Goal: Task Accomplishment & Management: Use online tool/utility

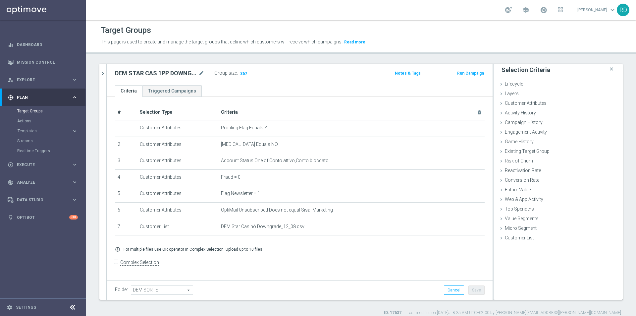
scroll to position [6, 0]
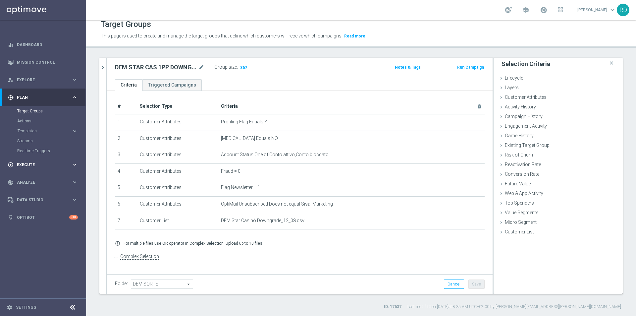
click at [26, 164] on span "Execute" at bounding box center [44, 165] width 55 height 4
click at [30, 130] on link "Campaign Builder" at bounding box center [43, 128] width 52 height 5
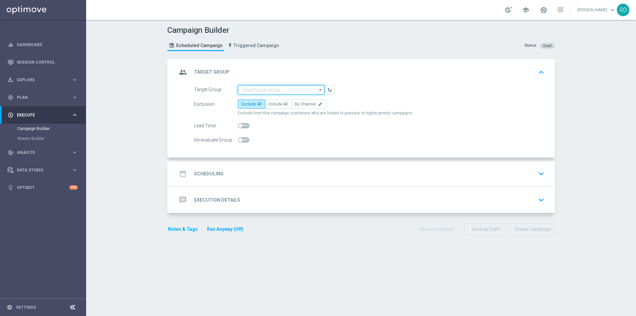
click at [254, 92] on input at bounding box center [281, 89] width 86 height 9
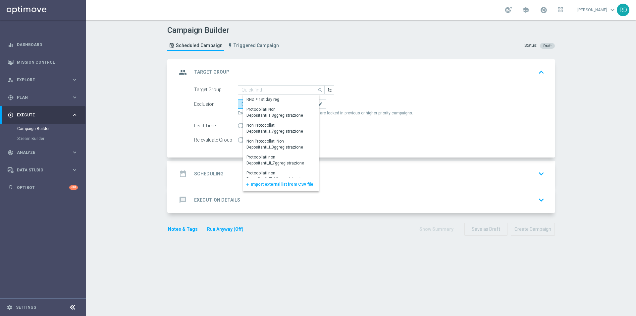
click at [254, 184] on span "Import external list from CSV file" at bounding box center [282, 184] width 63 height 5
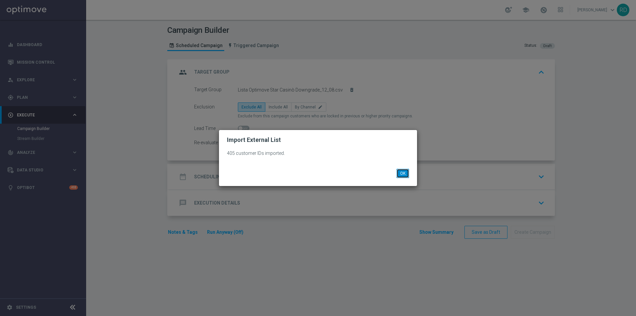
click at [402, 173] on button "OK" at bounding box center [403, 173] width 13 height 9
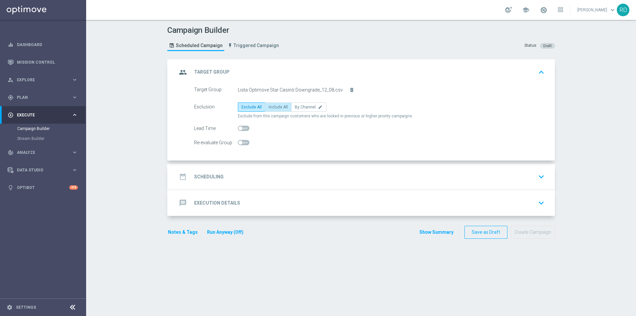
click at [278, 110] on label "Include All" at bounding box center [278, 106] width 27 height 9
click at [273, 110] on input "Include All" at bounding box center [271, 108] width 4 height 4
radio input "true"
click at [180, 177] on icon "date_range" at bounding box center [183, 177] width 12 height 12
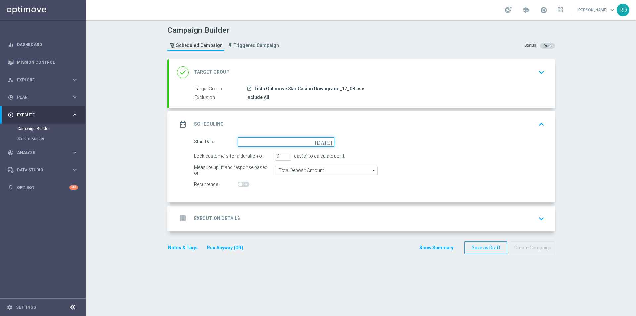
click at [254, 144] on input at bounding box center [286, 141] width 96 height 9
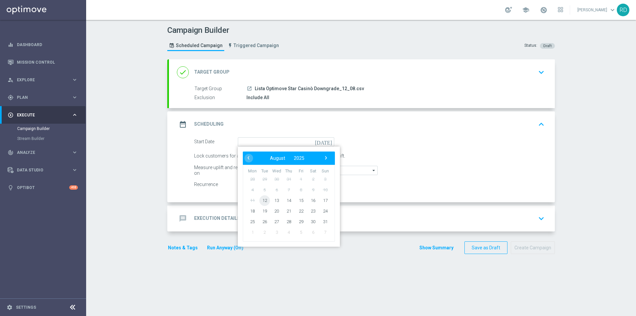
click at [260, 199] on span "12" at bounding box center [264, 200] width 11 height 11
type input "[DATE]"
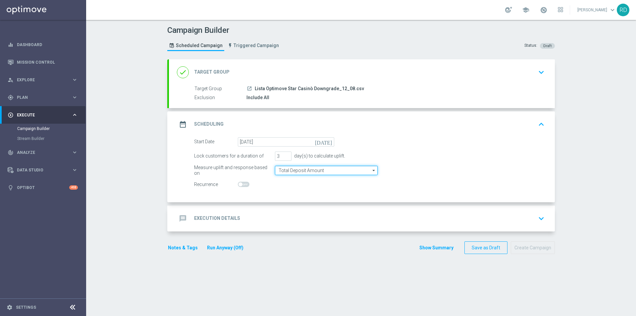
click at [296, 173] on input "Total Deposit Amount" at bounding box center [326, 170] width 103 height 9
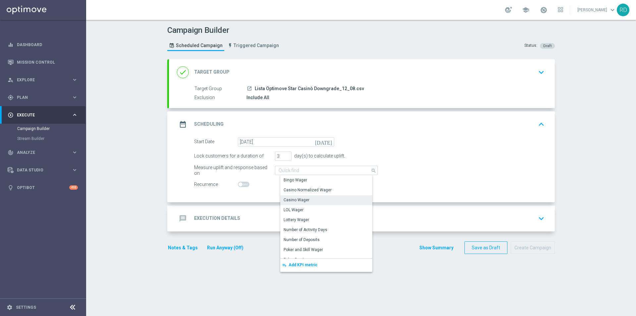
click at [299, 200] on div "Casino Wager" at bounding box center [297, 200] width 26 height 6
type input "Casino Wager"
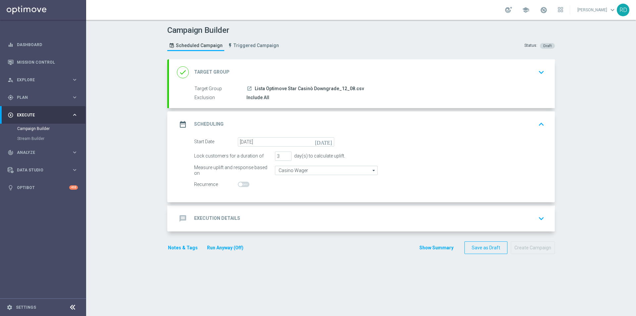
click at [180, 214] on icon "message" at bounding box center [183, 218] width 12 height 12
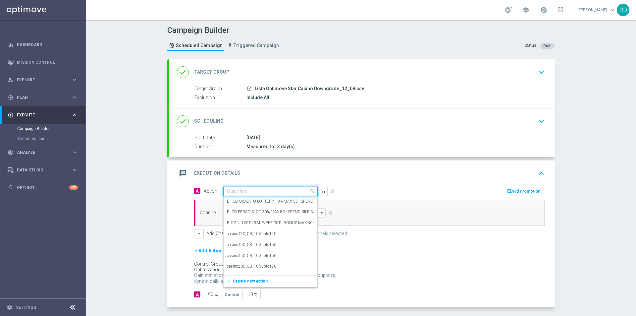
click at [242, 190] on input "text" at bounding box center [264, 191] width 74 height 6
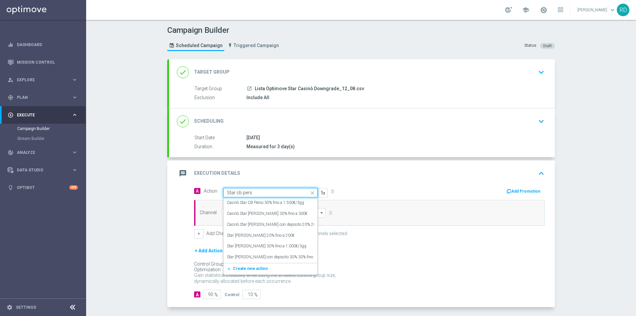
type input "Star [PERSON_NAME]"
click at [263, 204] on label "Casinò Star CB Perso 30% fino a 1.500€/3gg" at bounding box center [265, 203] width 77 height 6
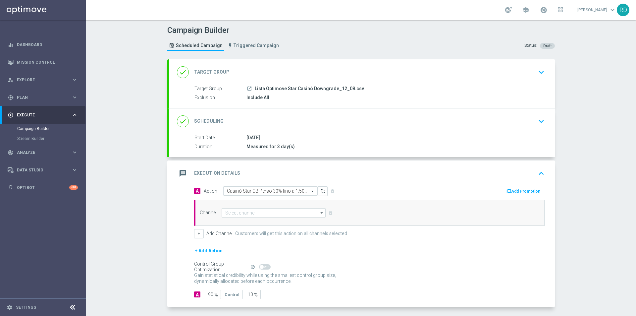
click at [379, 191] on div "Add Promotion" at bounding box center [459, 190] width 180 height 9
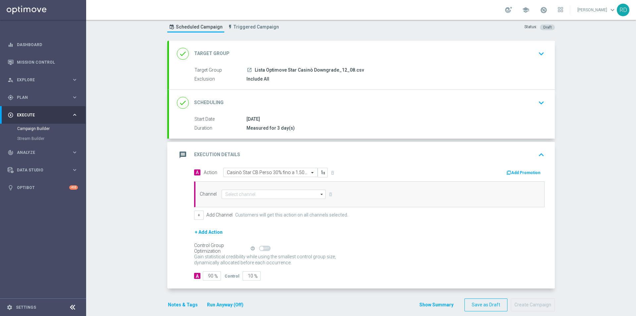
scroll to position [27, 0]
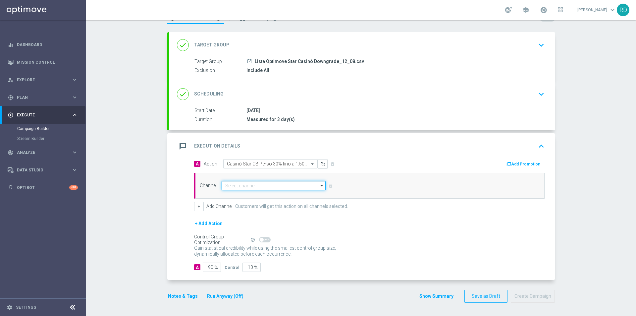
click at [266, 184] on input at bounding box center [274, 185] width 104 height 9
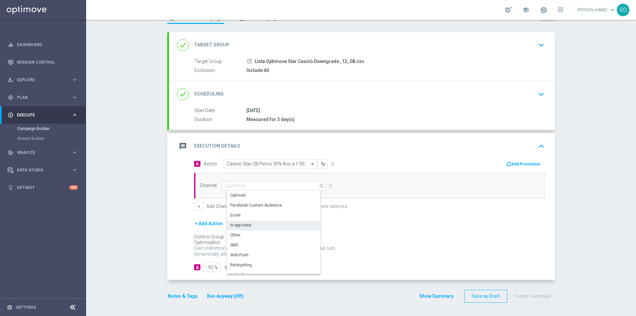
click at [244, 223] on div "In-app Inbox" at bounding box center [240, 225] width 21 height 6
type input "In-app Inbox"
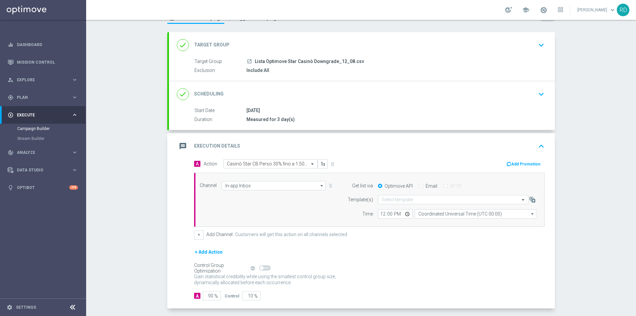
click at [421, 186] on div "Email" at bounding box center [428, 186] width 18 height 6
click at [419, 186] on input "Email" at bounding box center [421, 186] width 4 height 4
radio input "true"
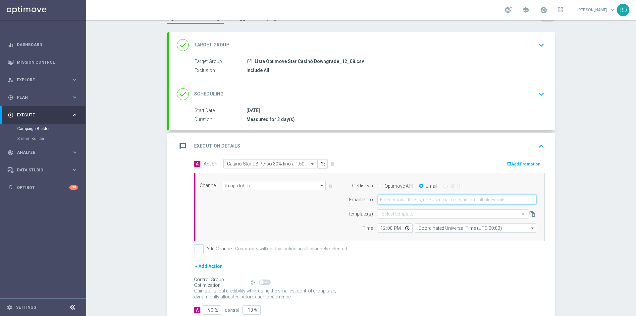
click at [402, 200] on input "email" at bounding box center [457, 199] width 158 height 9
type input "[PERSON_NAME][EMAIL_ADDRESS][PERSON_NAME][DOMAIN_NAME]"
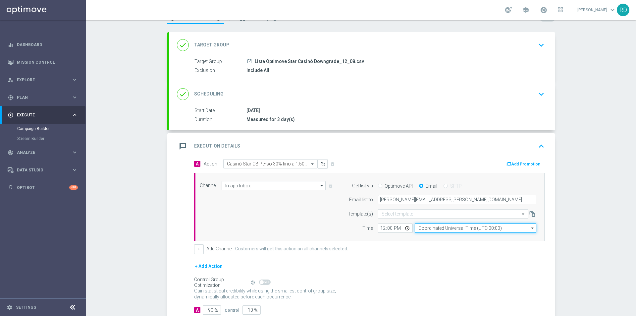
click at [436, 231] on input "Coordinated Universal Time (UTC 00:00)" at bounding box center [476, 227] width 122 height 9
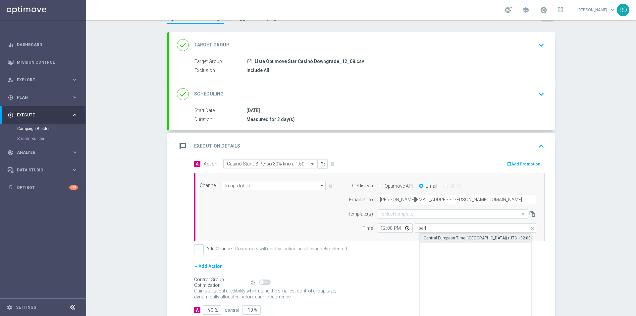
click at [439, 236] on div "Central European Time ([GEOGRAPHIC_DATA]) (UTC +02:00)" at bounding box center [478, 238] width 108 height 6
type input "Central European Time ([GEOGRAPHIC_DATA]) (UTC +02:00)"
click at [381, 236] on div "Channel In-app Inbox In-app Inbox arrow_drop_down Show Selected 1 of 20 Optimail" at bounding box center [369, 207] width 350 height 69
click at [382, 229] on input "12:00" at bounding box center [395, 227] width 35 height 9
type input "10:00"
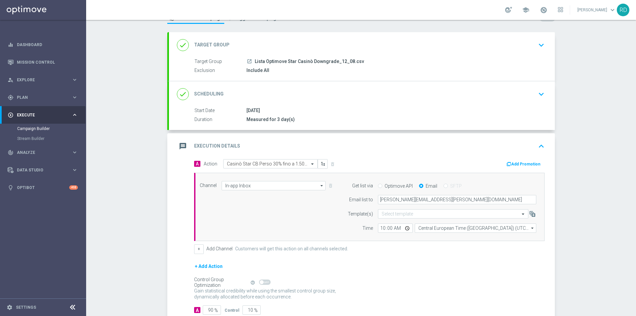
click at [298, 221] on div "Channel In-app Inbox In-app Inbox arrow_drop_down Show Selected 1 of 20 Optimail" at bounding box center [368, 207] width 347 height 52
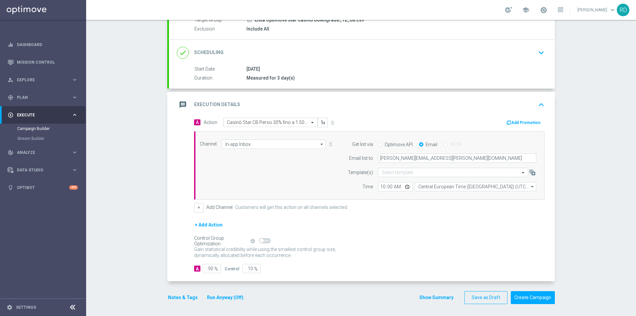
scroll to position [70, 0]
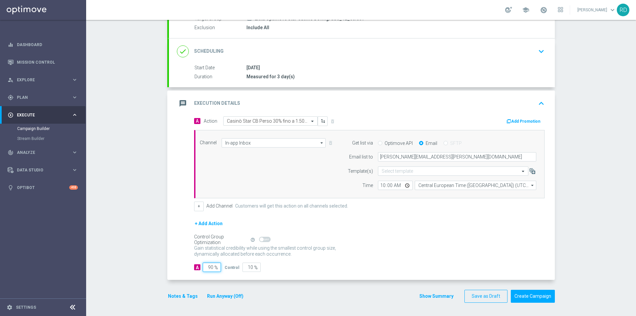
click at [206, 270] on input "90" at bounding box center [212, 266] width 18 height 9
type input "1"
type input "99"
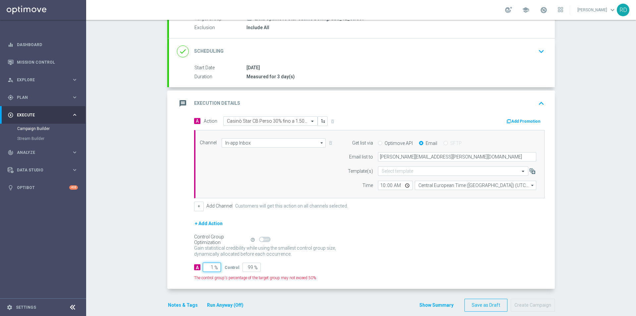
type input "10"
type input "90"
type input "100"
type input "0"
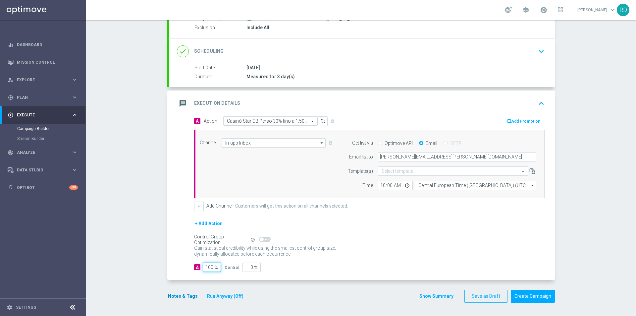
type input "100"
click at [170, 297] on button "Notes & Tags" at bounding box center [182, 296] width 31 height 8
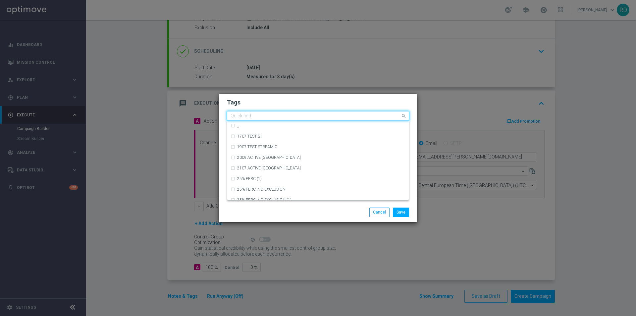
click at [241, 116] on input "text" at bounding box center [316, 116] width 170 height 6
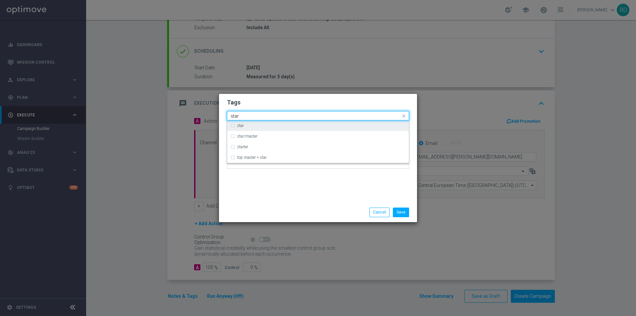
click at [241, 125] on label "star" at bounding box center [240, 126] width 7 height 4
type input "star"
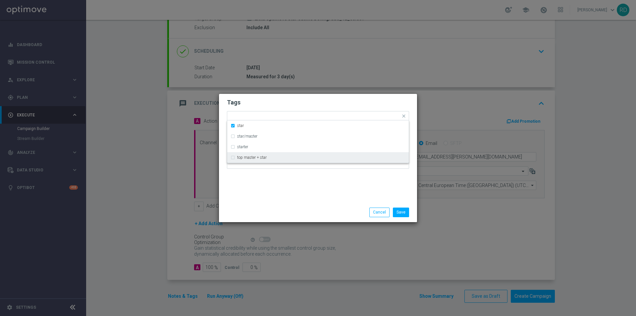
click at [242, 175] on div "Tags Quick find × star star star/master starter top master + star Notes" at bounding box center [318, 148] width 198 height 109
click at [261, 113] on div "Add a new tag × star" at bounding box center [313, 115] width 173 height 9
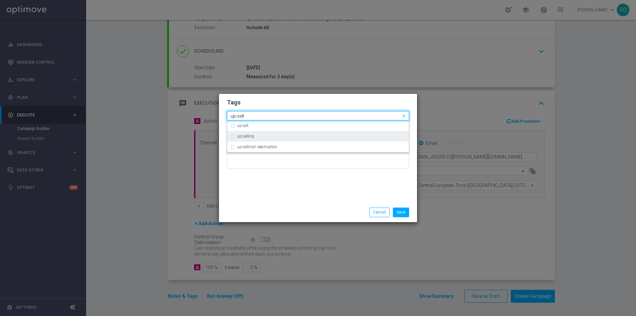
click at [259, 134] on div "up-selling" at bounding box center [318, 136] width 175 height 11
type input "up-sell"
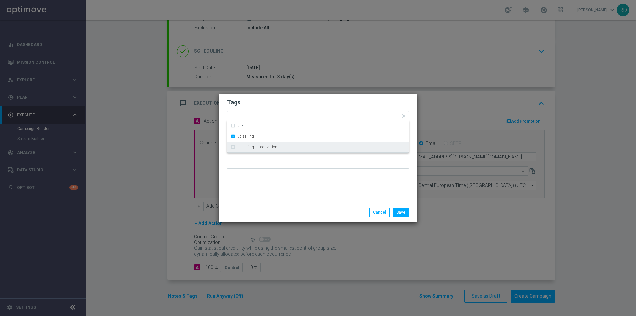
click at [265, 186] on div "Tags Quick find × star × up-selling up-sell up-selling up-selling+ reactivation…" at bounding box center [318, 148] width 198 height 109
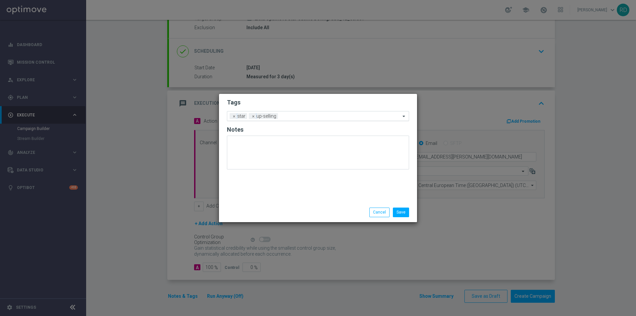
click at [293, 114] on input "text" at bounding box center [341, 117] width 120 height 6
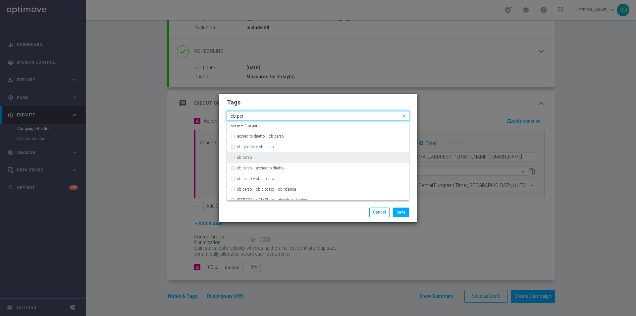
drag, startPoint x: 269, startPoint y: 156, endPoint x: 269, endPoint y: 162, distance: 5.7
click at [269, 155] on div "cb perso" at bounding box center [321, 157] width 168 height 4
type input "cb per"
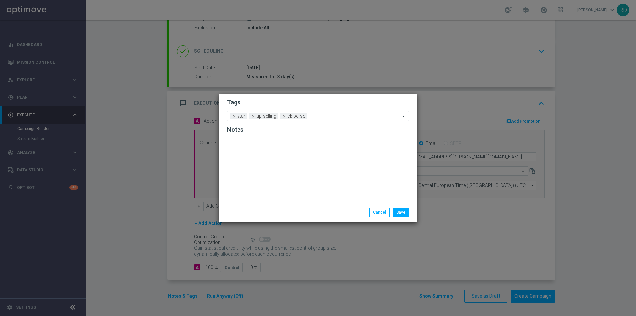
click at [258, 208] on div "Save Cancel" at bounding box center [318, 211] width 192 height 9
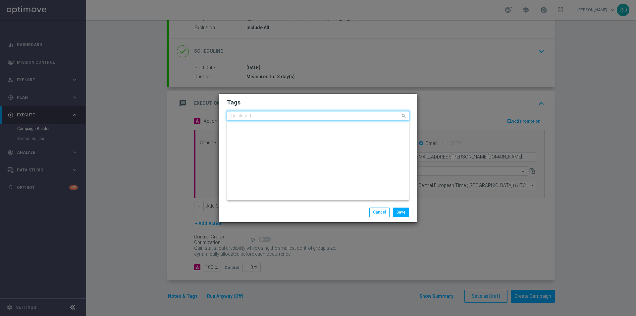
click at [316, 112] on div "Quick find × star × up-selling × [PERSON_NAME]" at bounding box center [313, 116] width 173 height 8
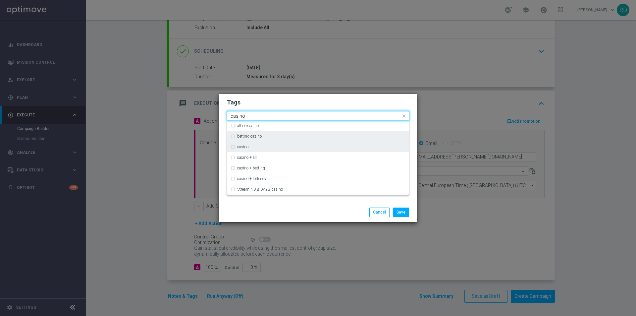
click at [264, 145] on div "casino" at bounding box center [321, 147] width 168 height 4
type input "casino"
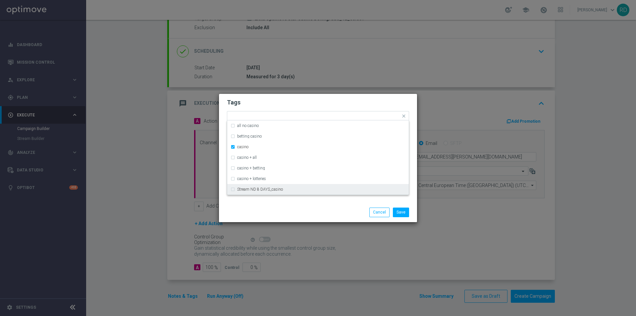
click at [279, 204] on div "Save Cancel" at bounding box center [318, 211] width 198 height 19
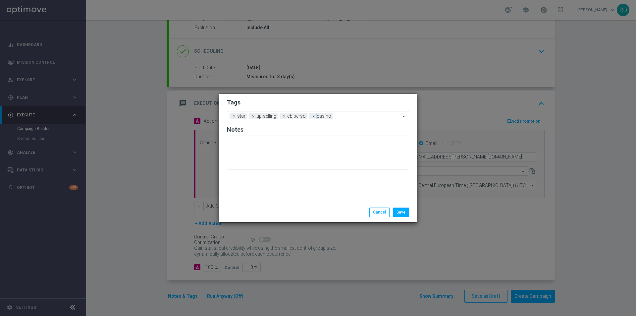
click at [343, 116] on input "text" at bounding box center [368, 117] width 65 height 6
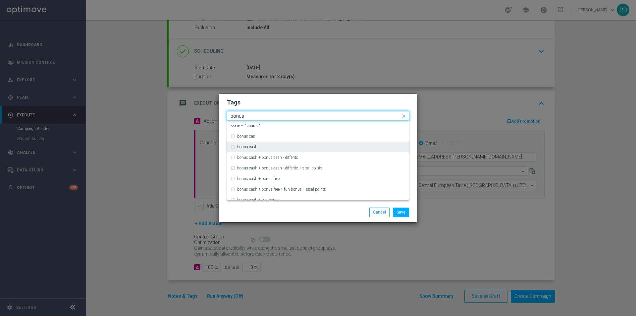
click at [291, 143] on div "bonus cash" at bounding box center [318, 146] width 175 height 11
type input "bonus"
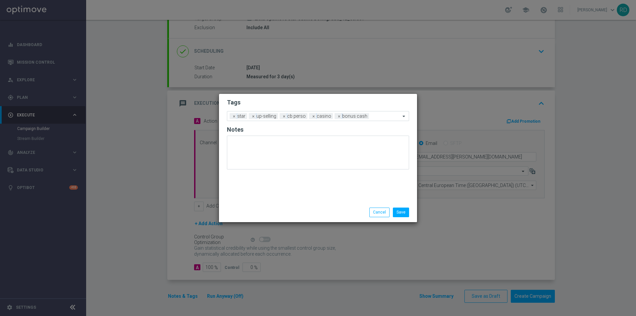
click at [293, 206] on div "Save Cancel" at bounding box center [318, 211] width 198 height 19
click at [400, 214] on button "Save" at bounding box center [401, 211] width 16 height 9
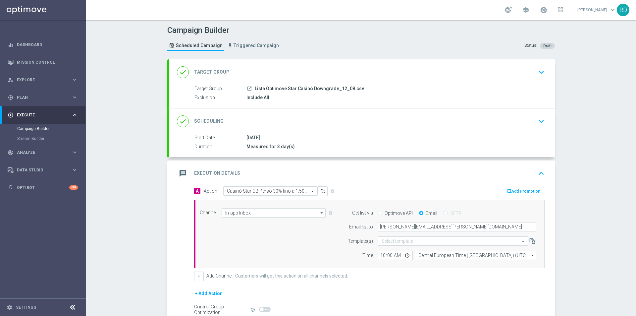
click at [181, 172] on icon "message" at bounding box center [183, 173] width 12 height 12
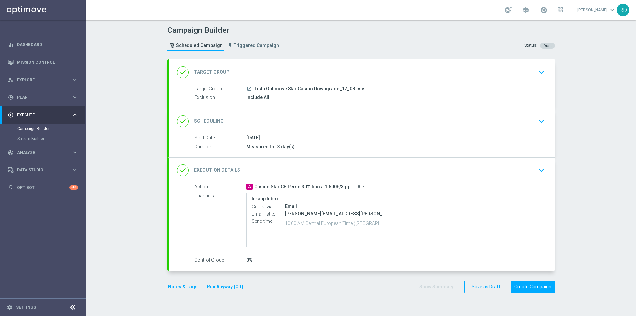
click at [184, 285] on button "Notes & Tags" at bounding box center [182, 287] width 31 height 8
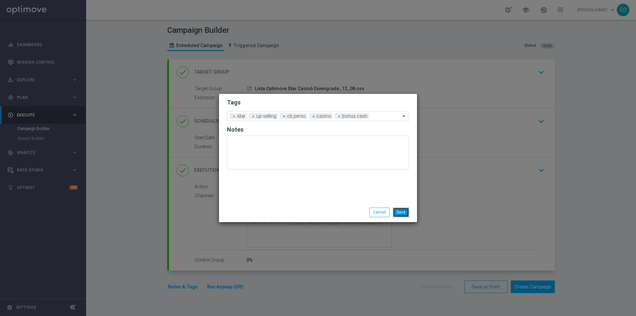
click at [402, 212] on button "Save" at bounding box center [401, 211] width 16 height 9
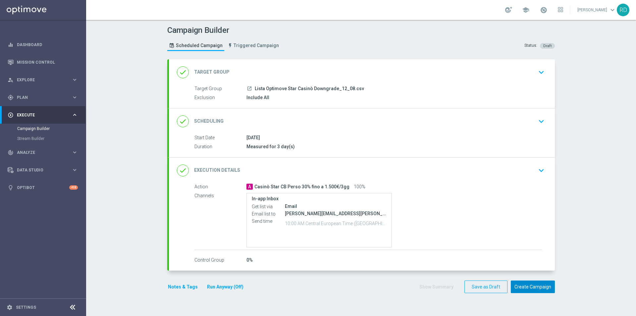
click at [524, 290] on button "Create Campaign" at bounding box center [533, 286] width 44 height 13
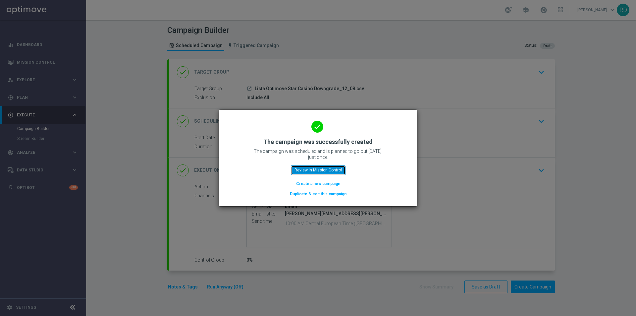
click at [312, 168] on button "Review in Mission Control" at bounding box center [318, 169] width 55 height 9
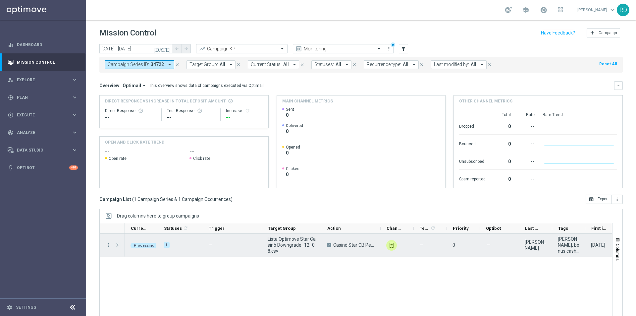
click at [118, 244] on span "Press SPACE to select this row." at bounding box center [118, 244] width 6 height 5
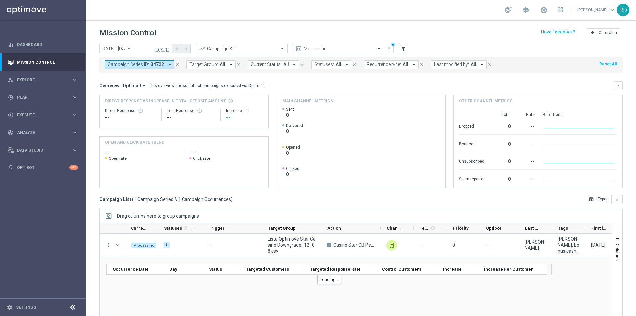
scroll to position [16, 0]
